Goal: Task Accomplishment & Management: Manage account settings

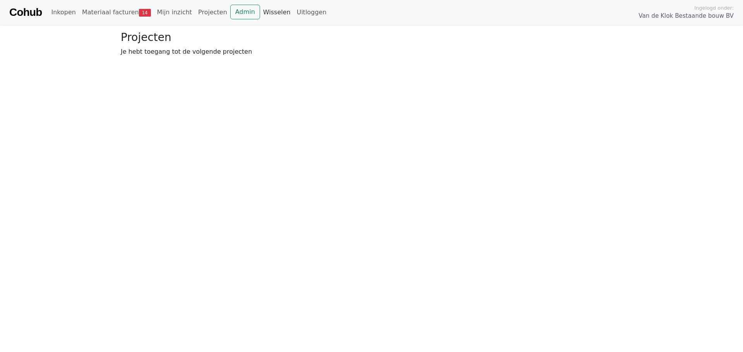
click at [260, 12] on link "Wisselen" at bounding box center [277, 12] width 34 height 15
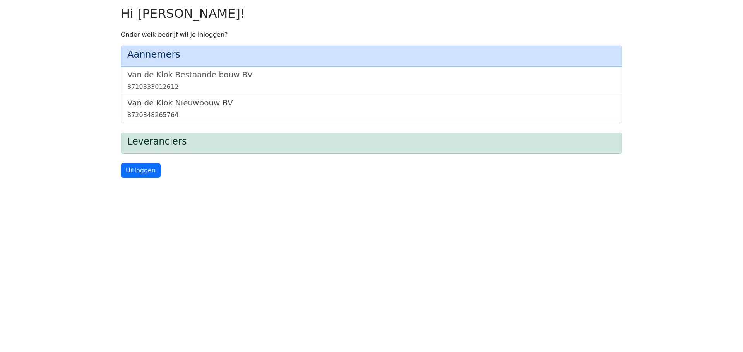
click at [159, 103] on h5 "Van de Klok Nieuwbouw BV" at bounding box center [371, 102] width 488 height 9
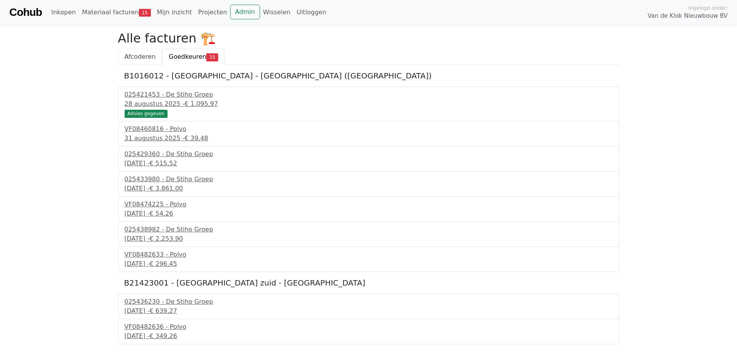
click at [141, 58] on span "Afcoderen" at bounding box center [140, 56] width 31 height 7
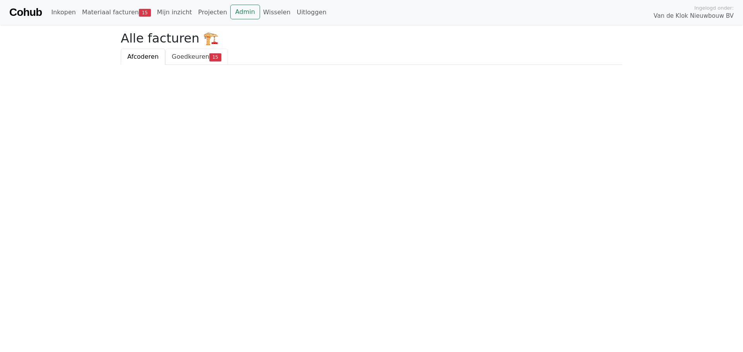
click at [195, 58] on span "Goedkeuren" at bounding box center [191, 56] width 38 height 7
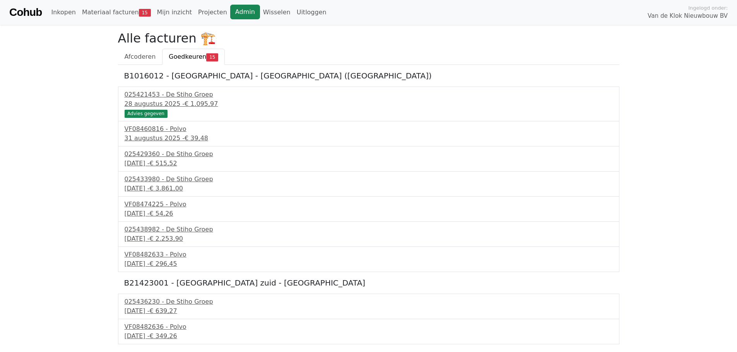
click at [232, 8] on link "Admin" at bounding box center [245, 12] width 30 height 15
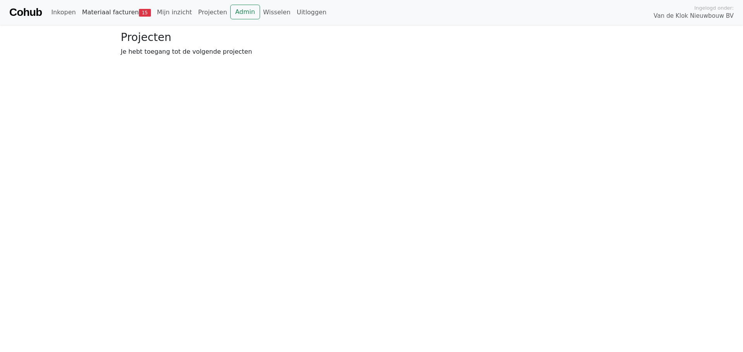
click at [125, 7] on link "Materiaal facturen 15" at bounding box center [116, 12] width 75 height 15
click at [196, 51] on link "Goedkeuren 15" at bounding box center [196, 57] width 63 height 16
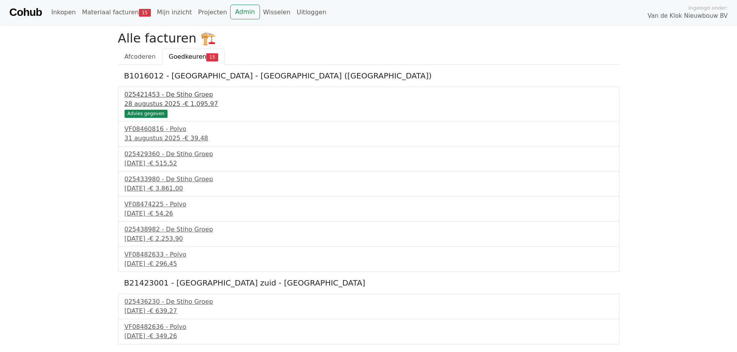
click at [171, 101] on div "[DATE] - € 1.095,97" at bounding box center [369, 103] width 488 height 9
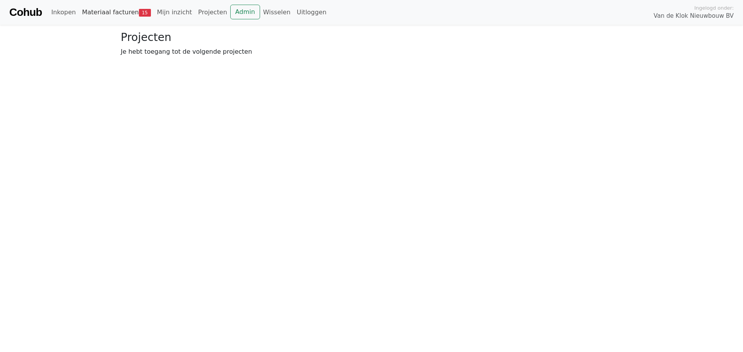
click at [114, 10] on link "Materiaal facturen 15" at bounding box center [116, 12] width 75 height 15
click at [179, 55] on span "Goedkeuren" at bounding box center [191, 56] width 38 height 7
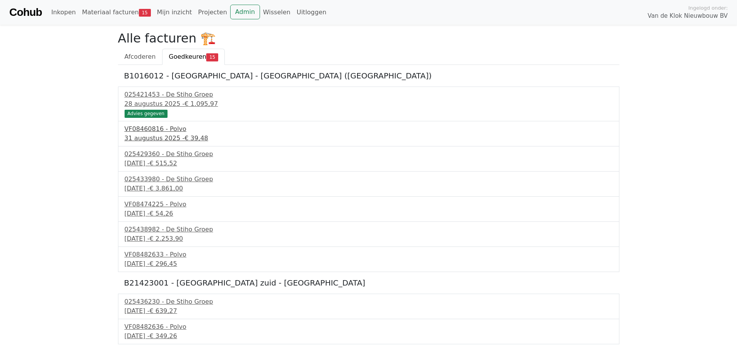
click at [168, 135] on div "31 augustus 2025 - € 39,48" at bounding box center [369, 138] width 488 height 9
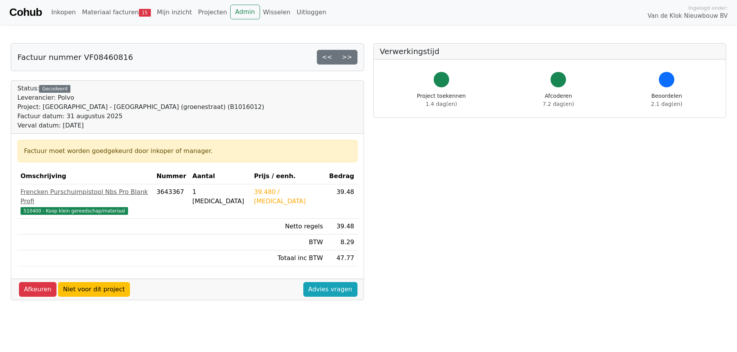
click at [314, 194] on div "39.480 / [MEDICAL_DATA]" at bounding box center [288, 197] width 69 height 19
click at [270, 194] on div "39.480 / [MEDICAL_DATA]" at bounding box center [288, 197] width 69 height 19
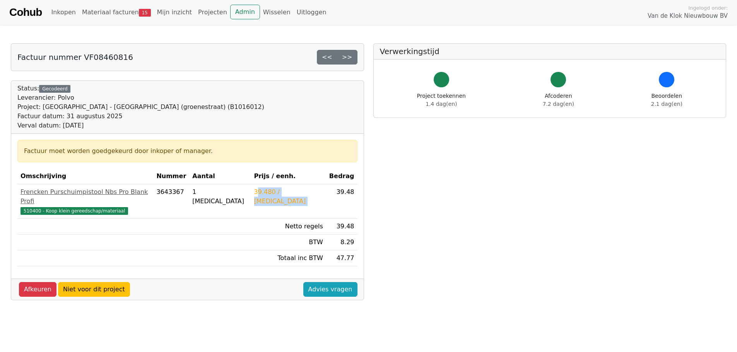
click at [270, 194] on div "39.480 / [MEDICAL_DATA]" at bounding box center [288, 197] width 69 height 19
click at [239, 190] on div "1 [MEDICAL_DATA]" at bounding box center [219, 197] width 55 height 19
